Goal: Information Seeking & Learning: Learn about a topic

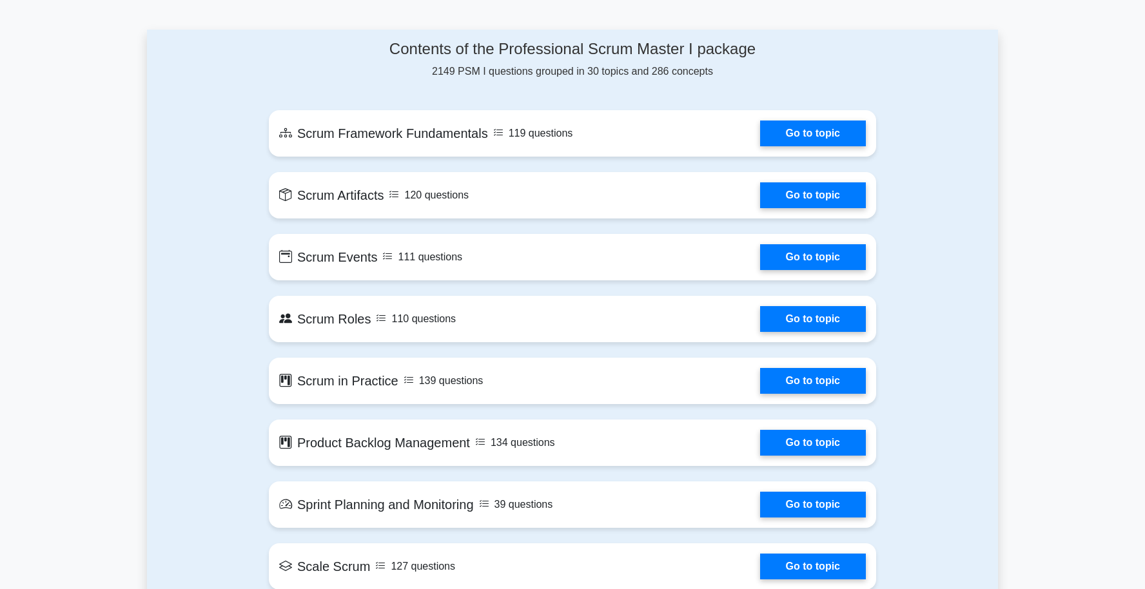
scroll to position [655, 0]
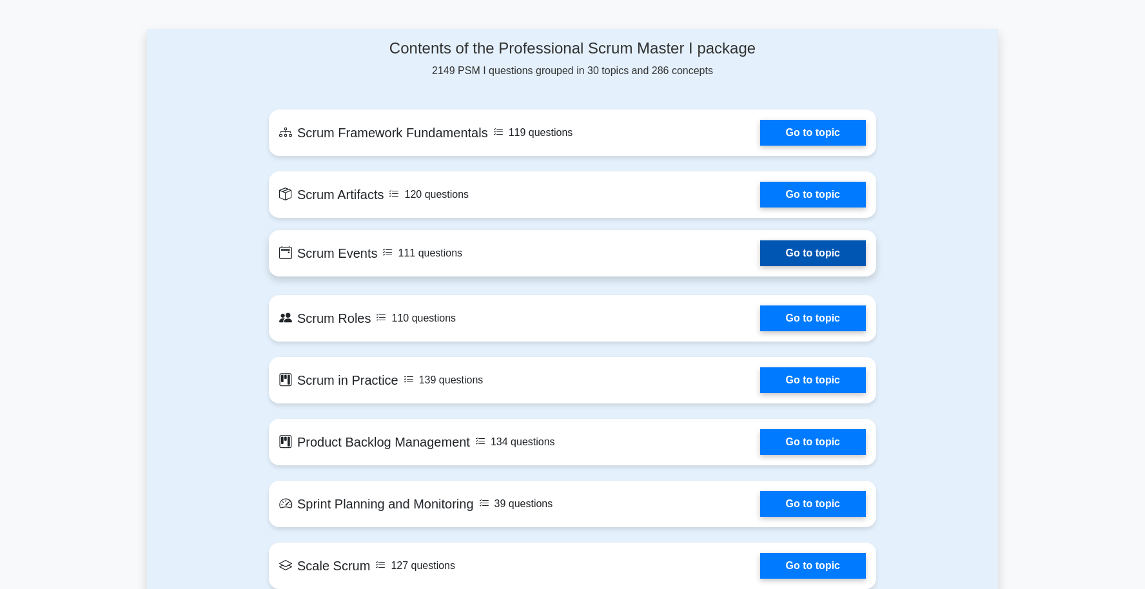
click at [760, 257] on link "Go to topic" at bounding box center [813, 254] width 106 height 26
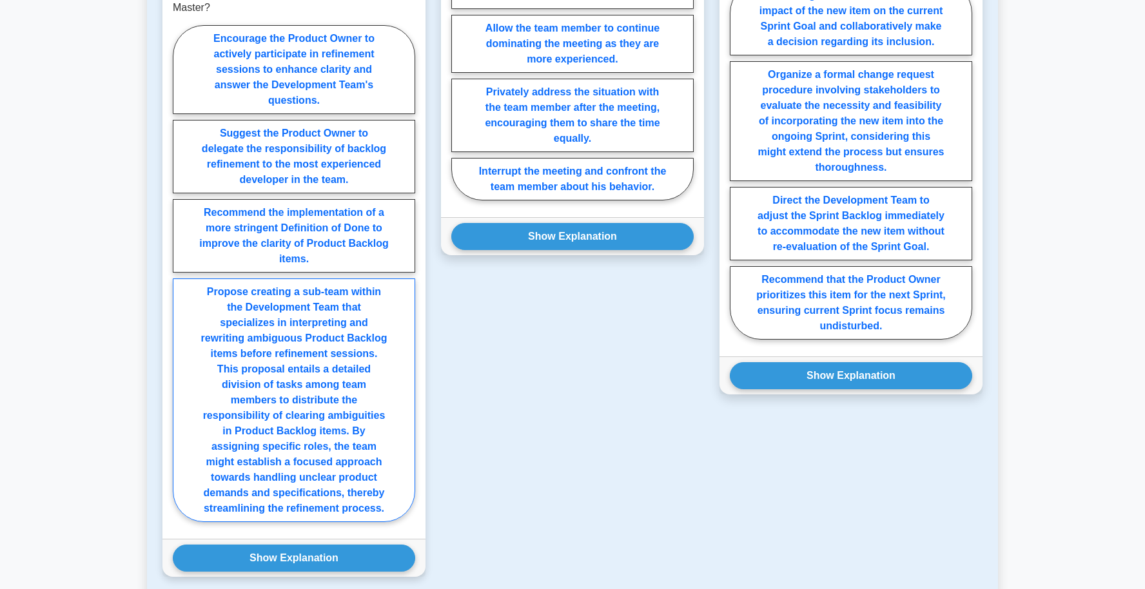
scroll to position [798, 0]
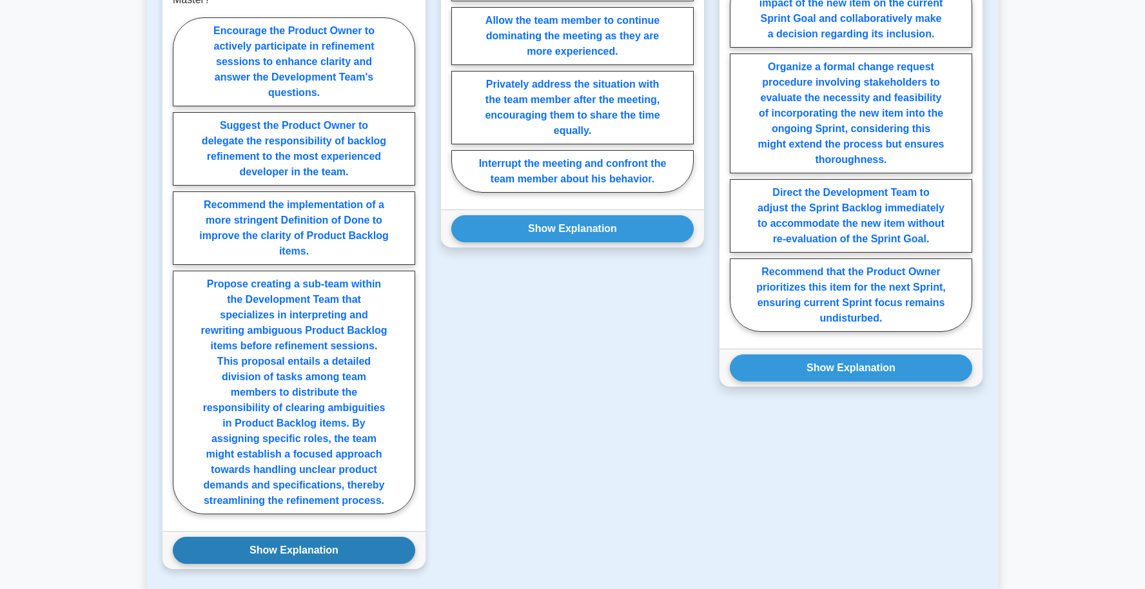
click at [306, 549] on button "Show Explanation" at bounding box center [294, 550] width 242 height 27
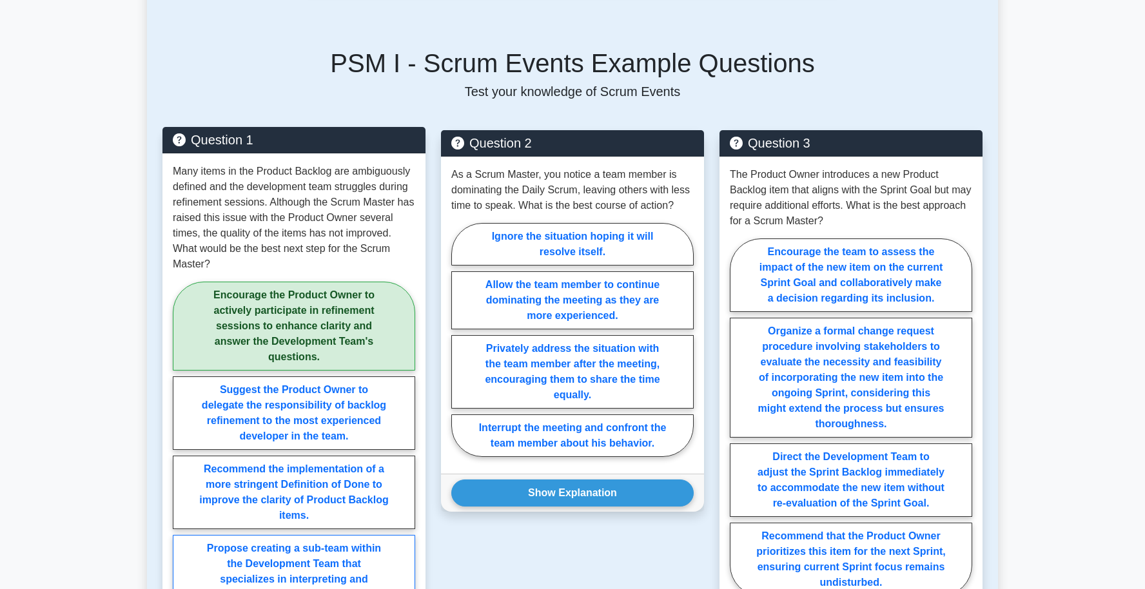
scroll to position [546, 0]
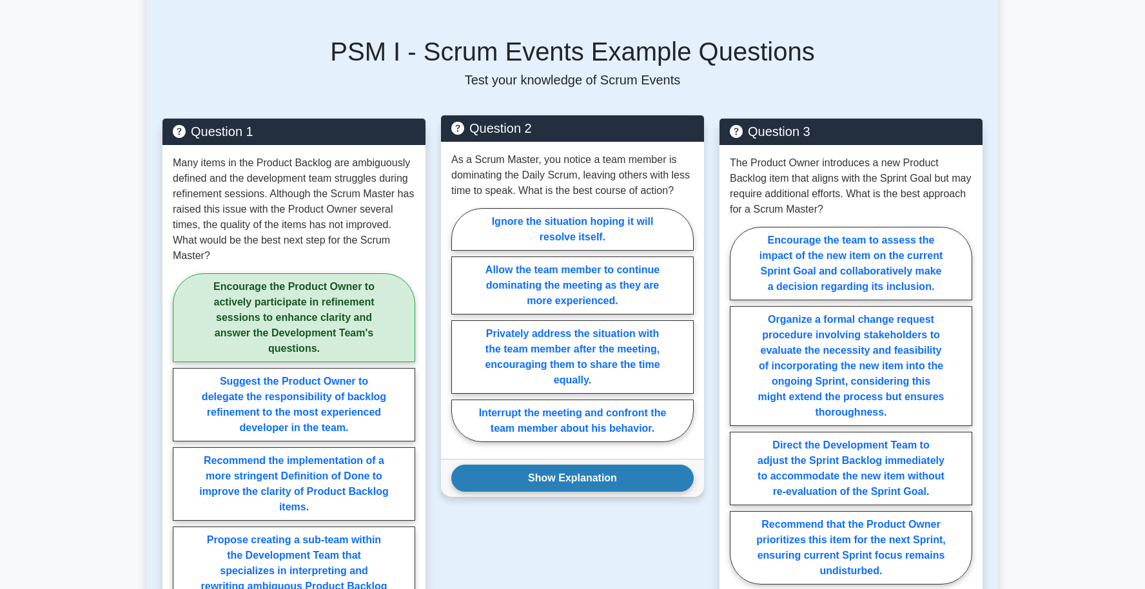
click at [563, 484] on button "Show Explanation" at bounding box center [572, 478] width 242 height 27
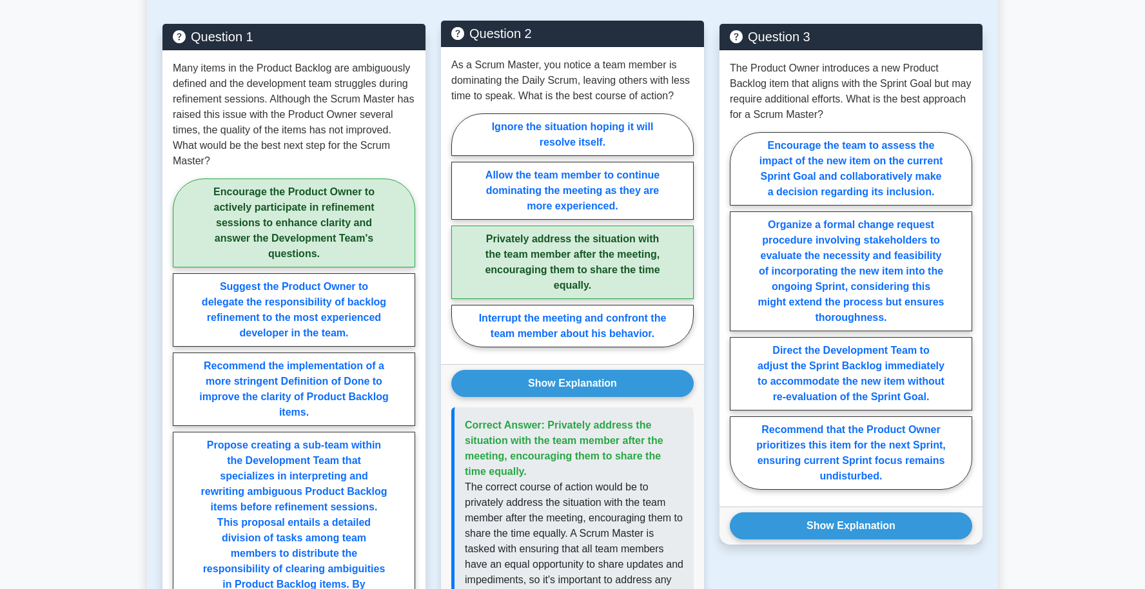
scroll to position [642, 0]
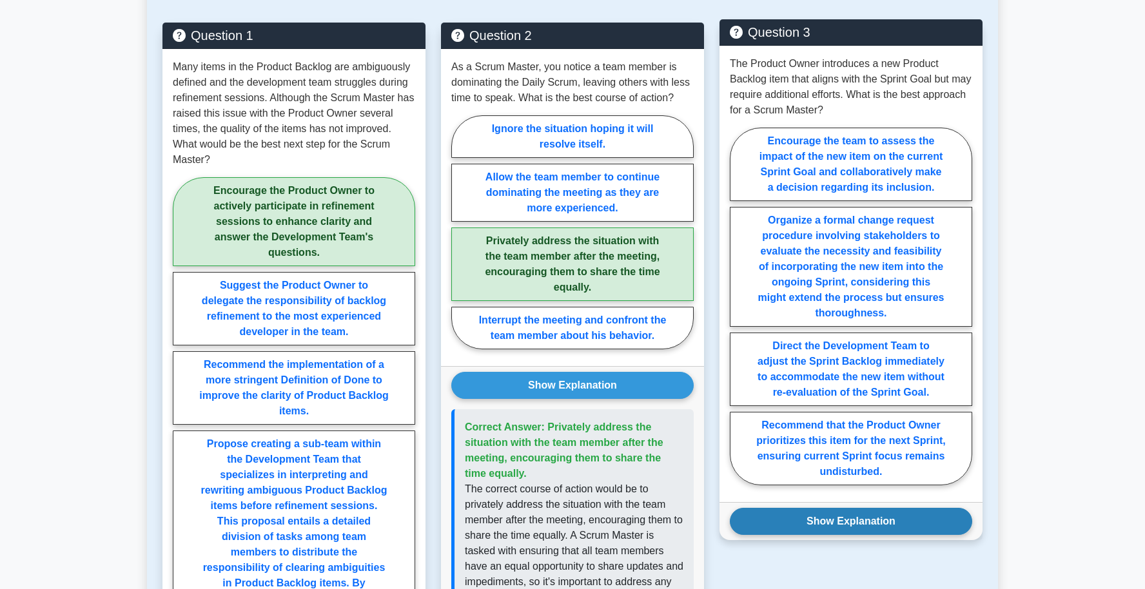
click at [808, 522] on button "Show Explanation" at bounding box center [851, 521] width 242 height 27
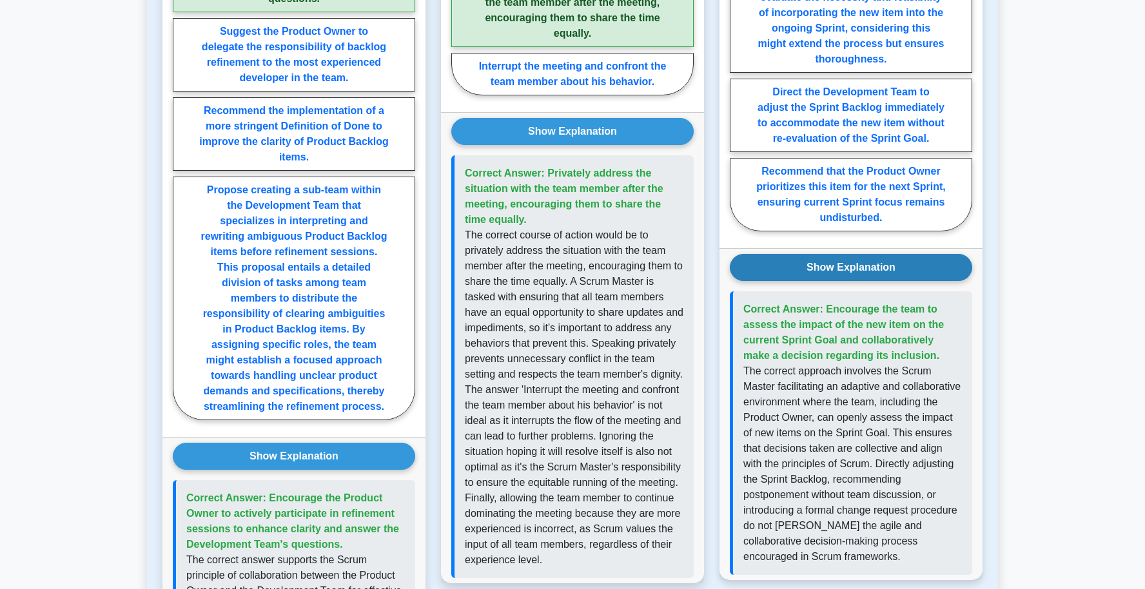
scroll to position [896, 0]
drag, startPoint x: 949, startPoint y: 357, endPoint x: 817, endPoint y: 324, distance: 135.8
click at [817, 324] on p "Correct Answer: Encourage the team to assess the impact of the new item on the …" at bounding box center [853, 332] width 219 height 62
click at [807, 417] on p "The correct approach involves the Scrum Master facilitating an adaptive and col…" at bounding box center [853, 463] width 219 height 201
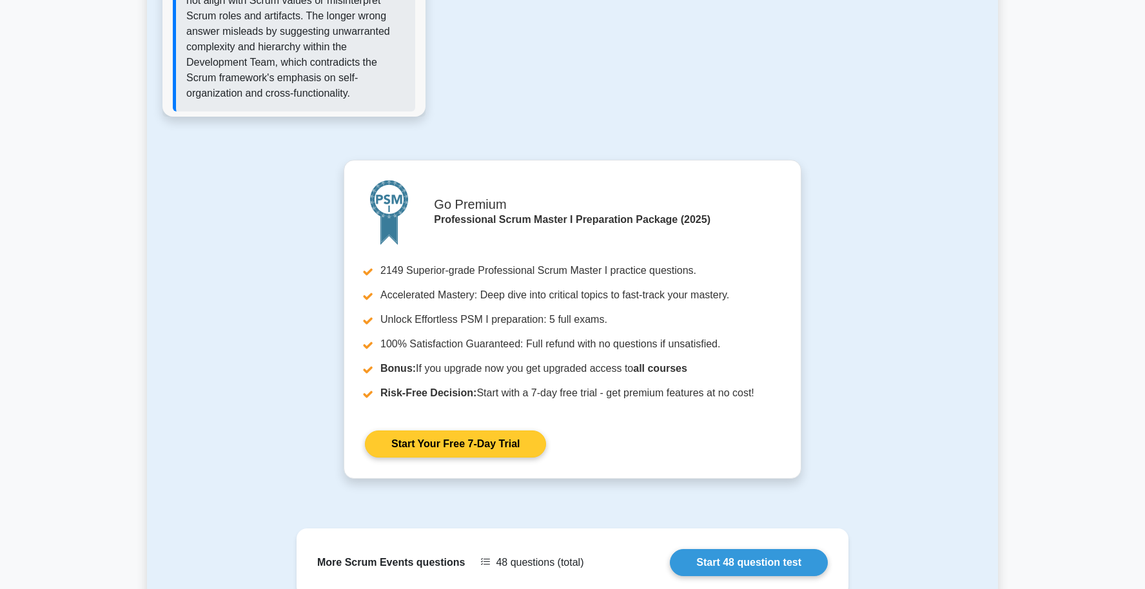
scroll to position [1510, 0]
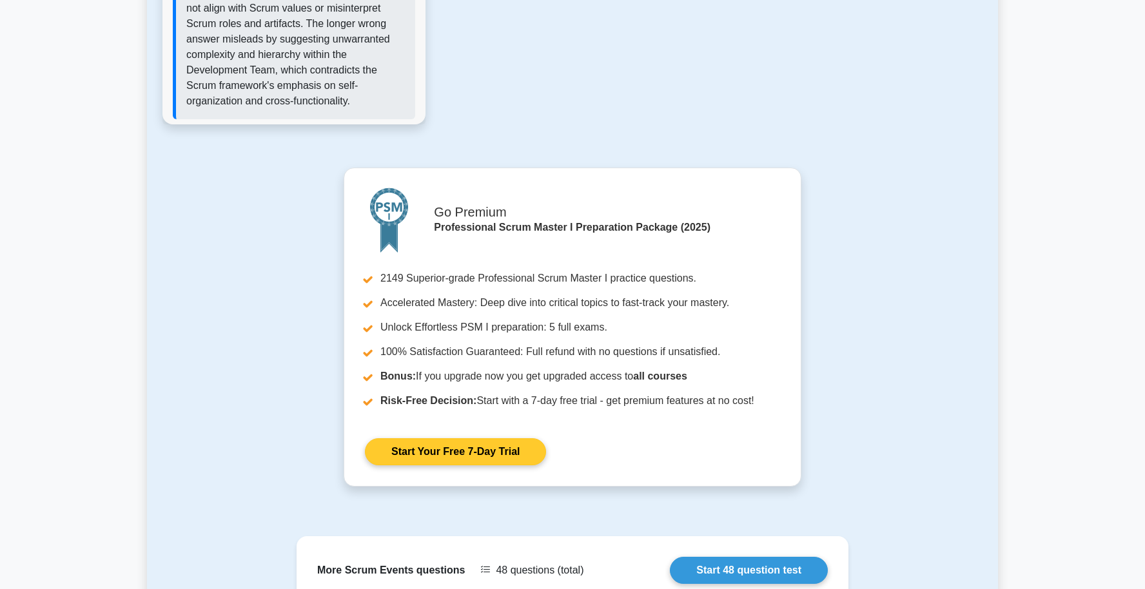
click at [515, 439] on link "Start Your Free 7-Day Trial" at bounding box center [455, 452] width 181 height 27
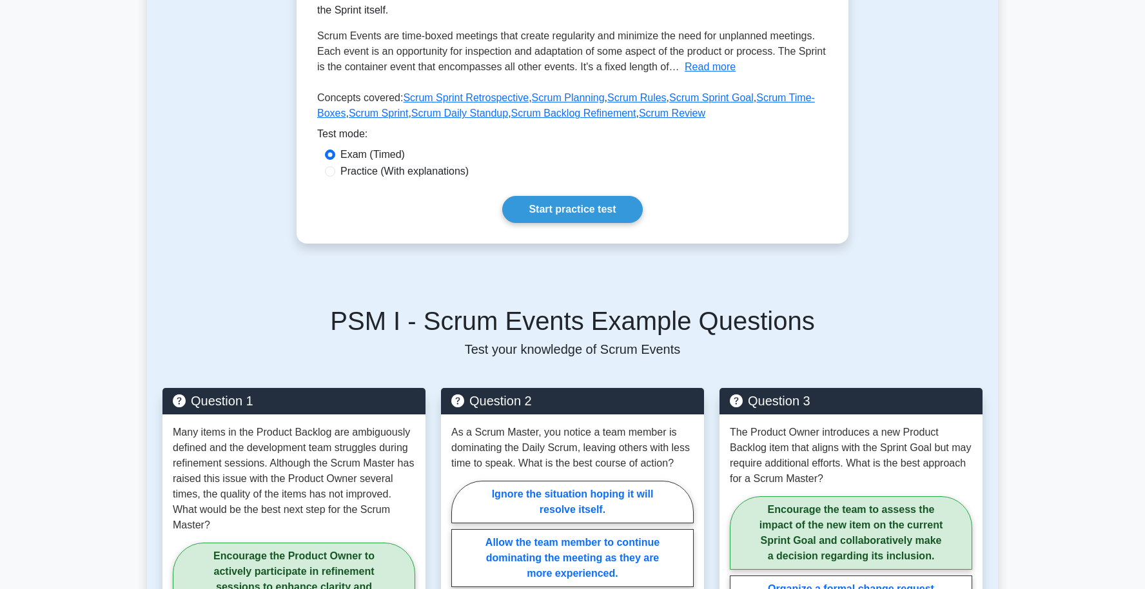
scroll to position [0, 0]
